Goal: Information Seeking & Learning: Find specific fact

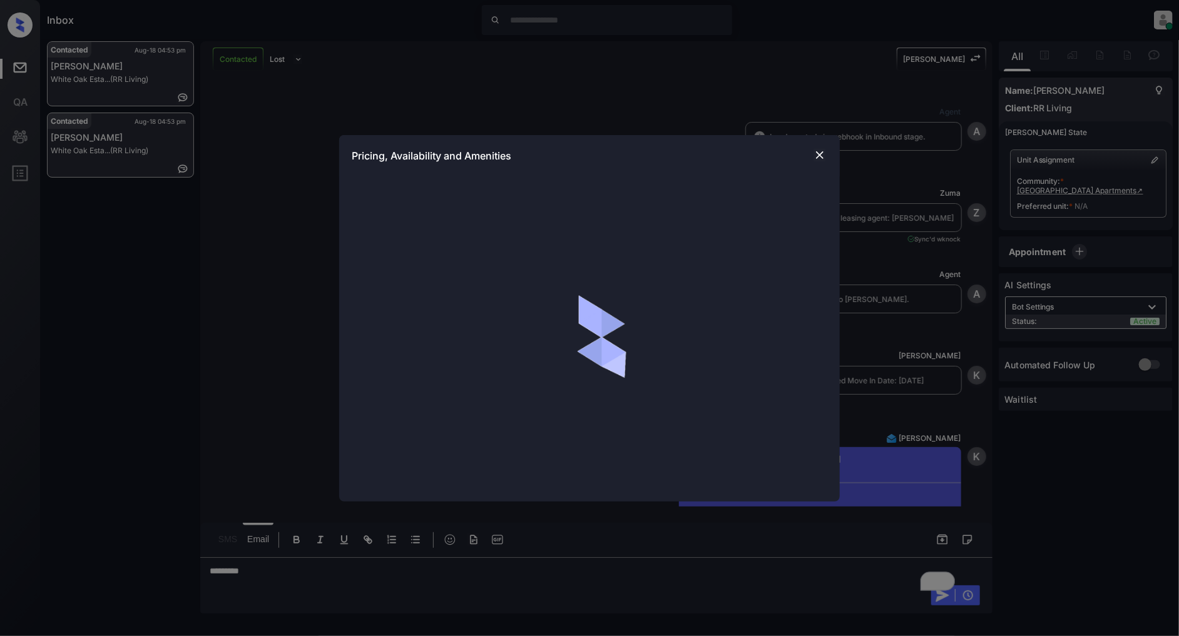
scroll to position [277, 0]
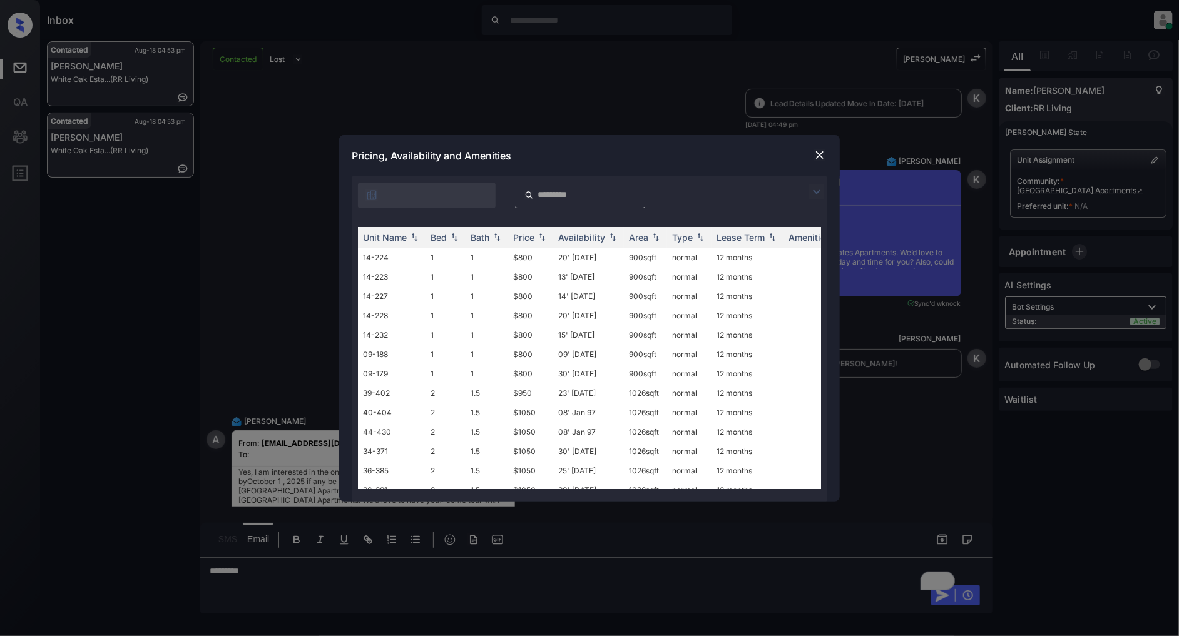
click at [821, 188] on img at bounding box center [816, 192] width 15 height 15
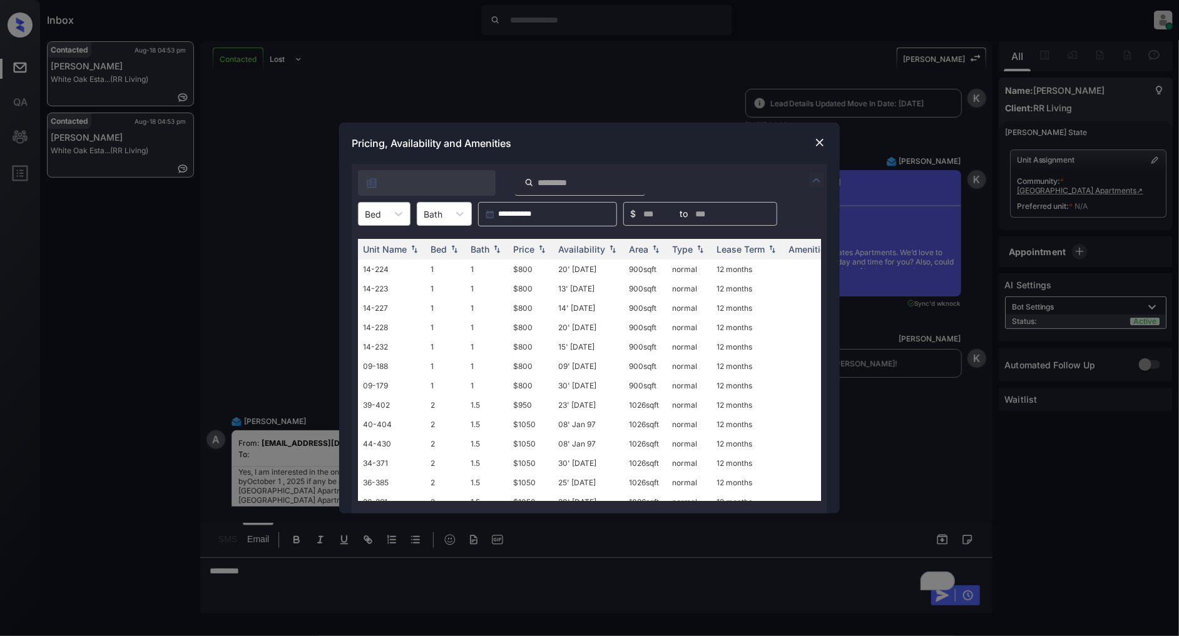
click at [380, 220] on div "Bed" at bounding box center [372, 214] width 29 height 18
click at [387, 245] on div "1" at bounding box center [384, 244] width 53 height 23
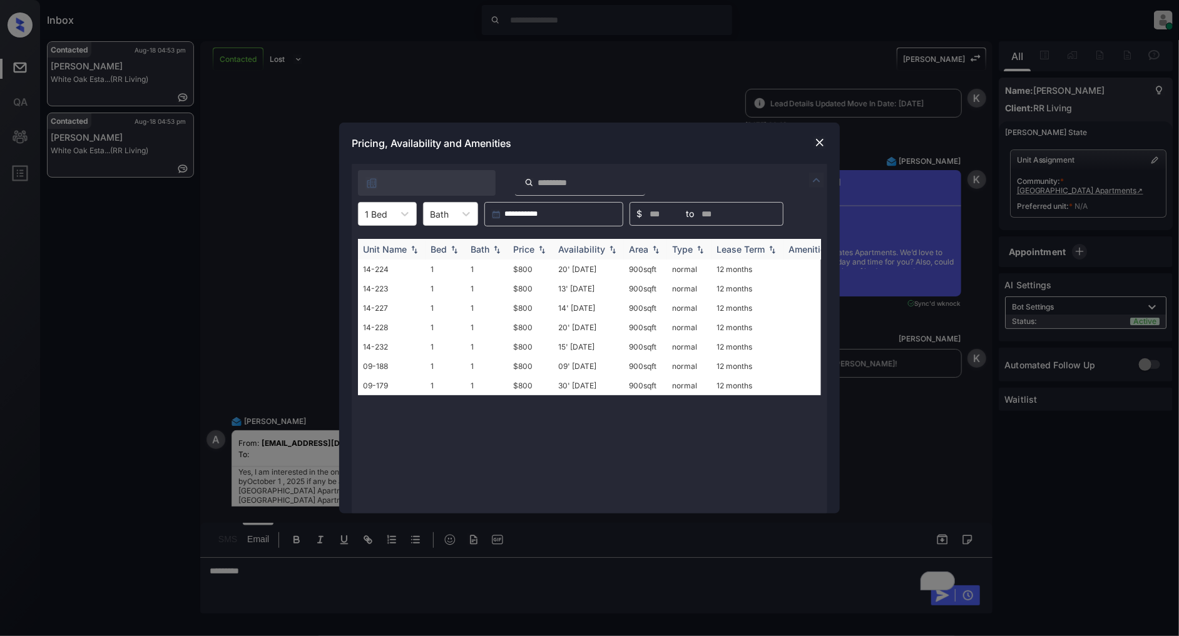
click at [541, 253] on img at bounding box center [541, 249] width 13 height 9
drag, startPoint x: 541, startPoint y: 266, endPoint x: 493, endPoint y: 267, distance: 47.6
click at [493, 267] on tr "14-224 1 1 $800 20' [DATE] 900 sqft normal 12 months" at bounding box center [685, 269] width 654 height 19
copy tr "$800"
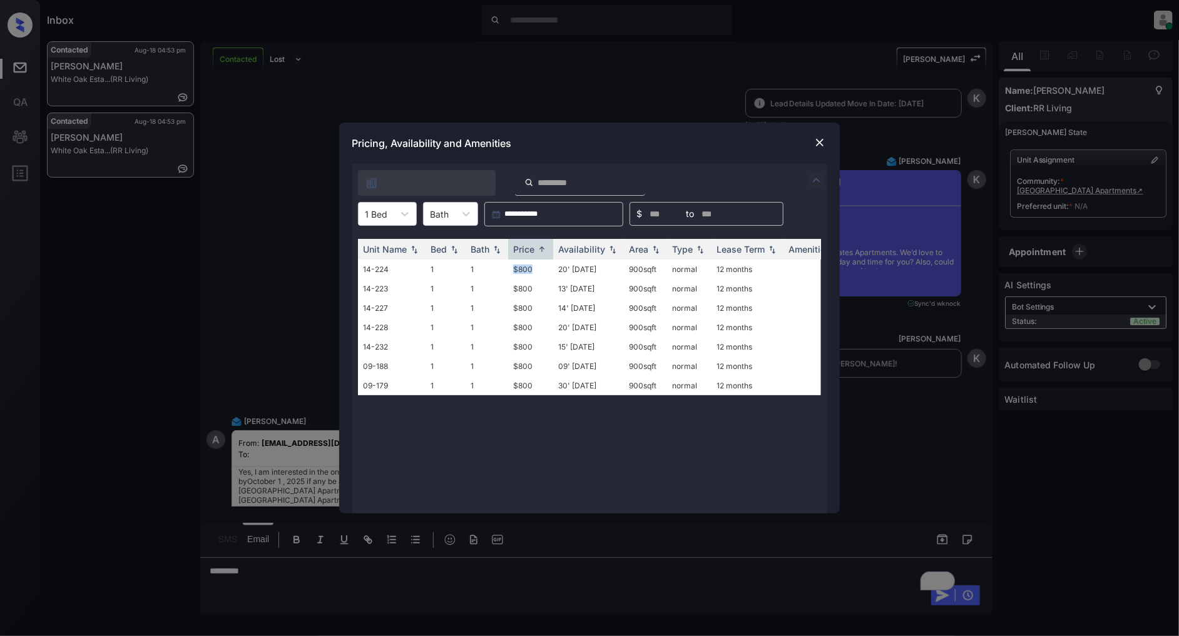
click at [816, 145] on img at bounding box center [819, 142] width 13 height 13
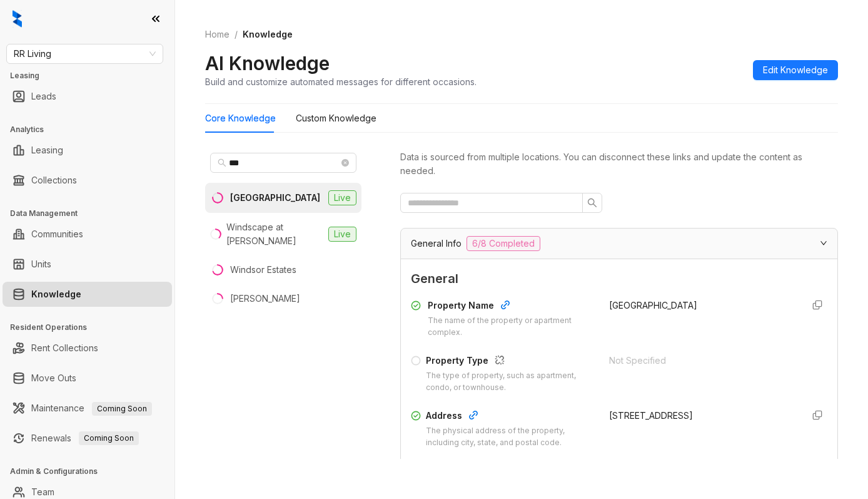
scroll to position [166, 0]
